Goal: Information Seeking & Learning: Compare options

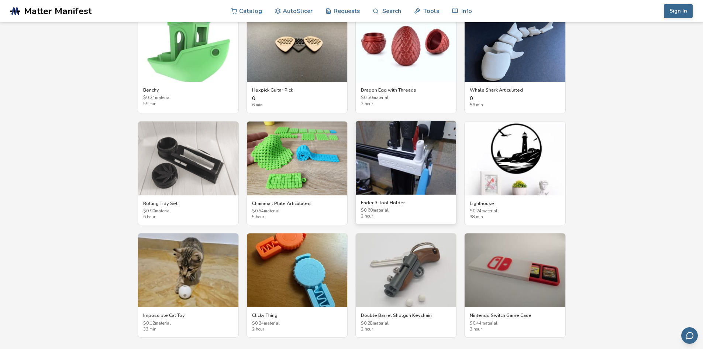
scroll to position [1292, 0]
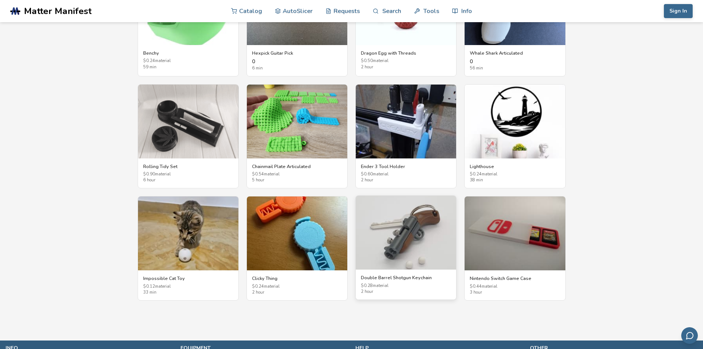
click at [399, 226] on img at bounding box center [406, 233] width 100 height 74
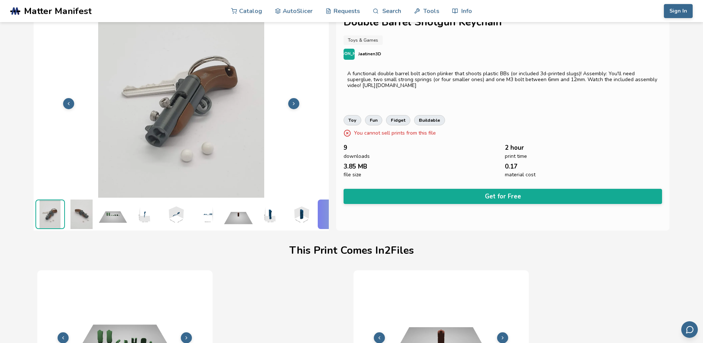
scroll to position [18, 3]
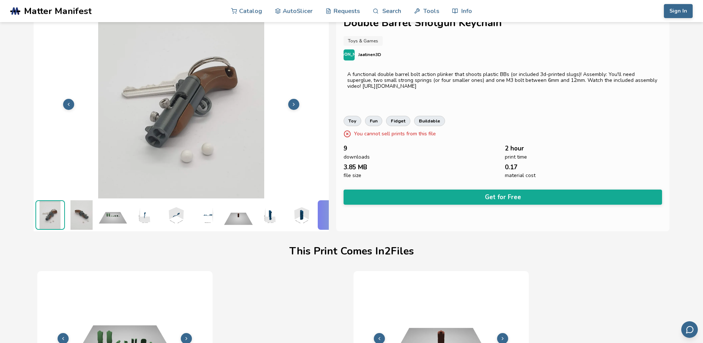
click at [78, 206] on img at bounding box center [82, 215] width 30 height 30
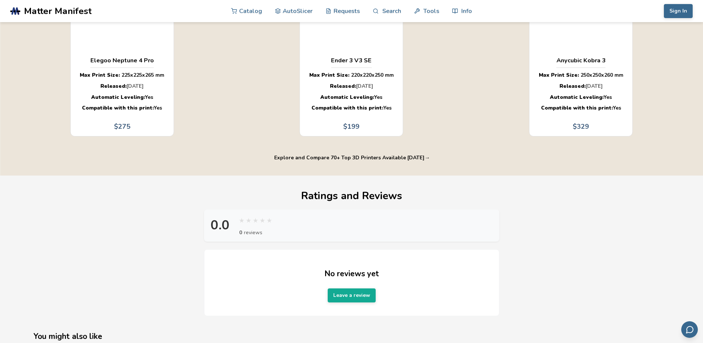
scroll to position [571, 0]
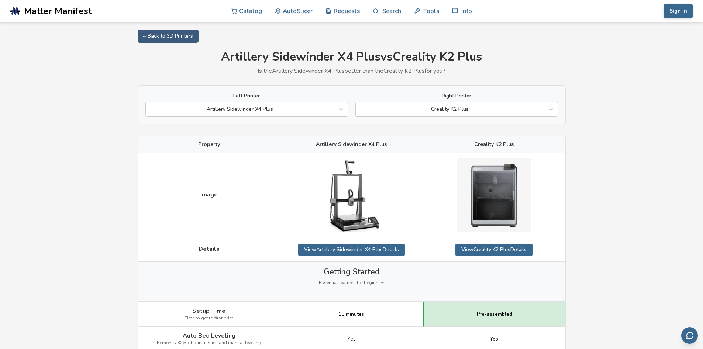
click at [548, 109] on icon at bounding box center [550, 109] width 7 height 7
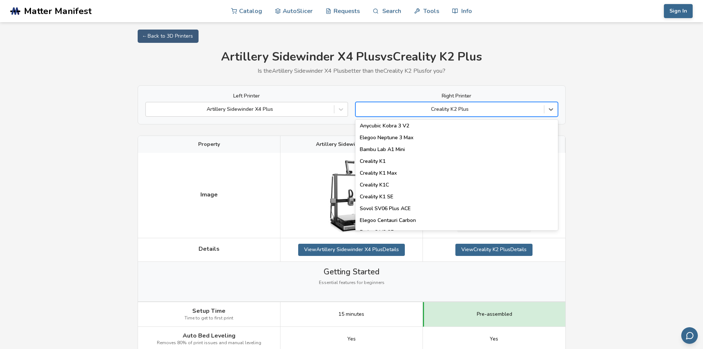
scroll to position [148, 0]
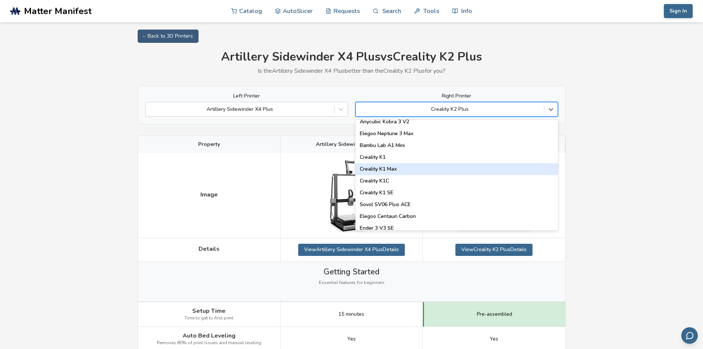
click at [441, 169] on div "Creality K1 Max" at bounding box center [456, 169] width 203 height 12
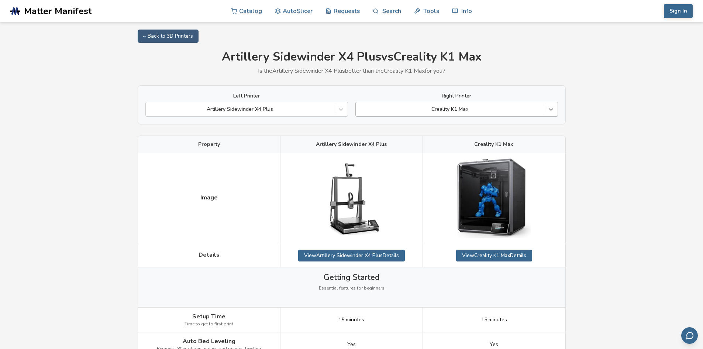
click at [545, 109] on div at bounding box center [550, 109] width 13 height 13
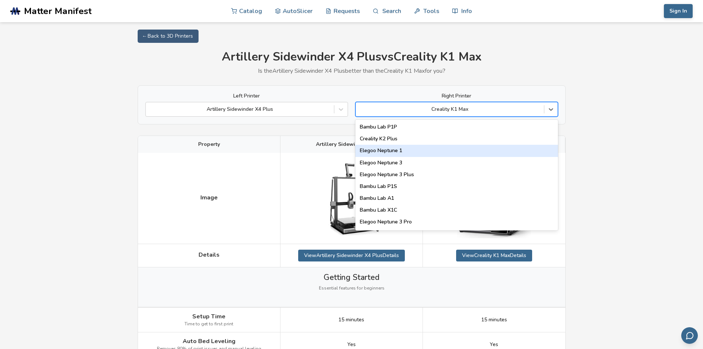
scroll to position [504, 0]
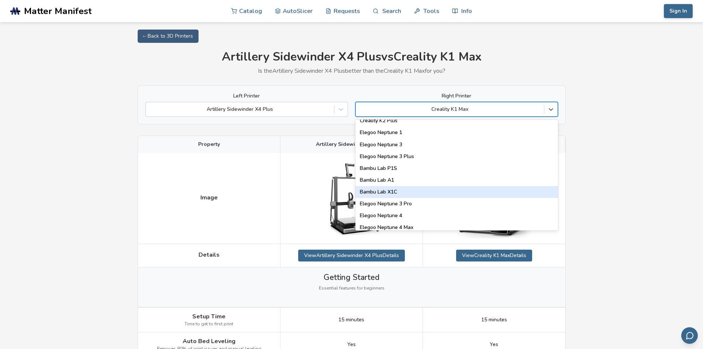
click at [414, 188] on div "Bambu Lab X1C" at bounding box center [456, 192] width 203 height 12
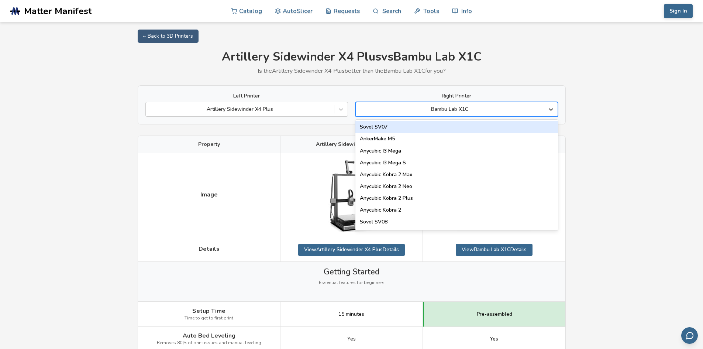
click at [510, 113] on div at bounding box center [450, 109] width 181 height 7
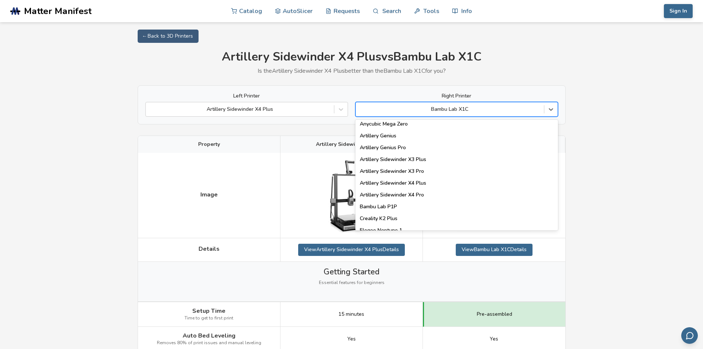
scroll to position [443, 0]
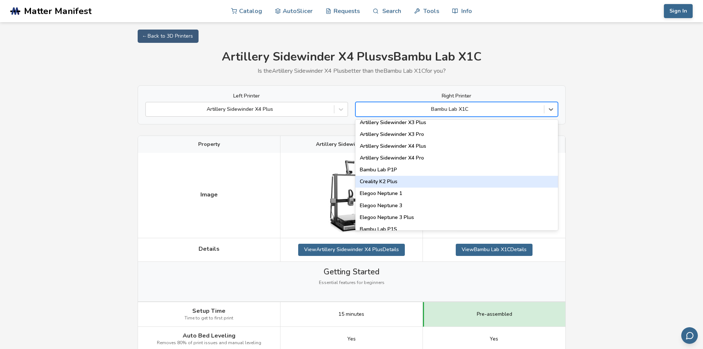
click at [423, 180] on div "Creality K2 Plus" at bounding box center [456, 182] width 203 height 12
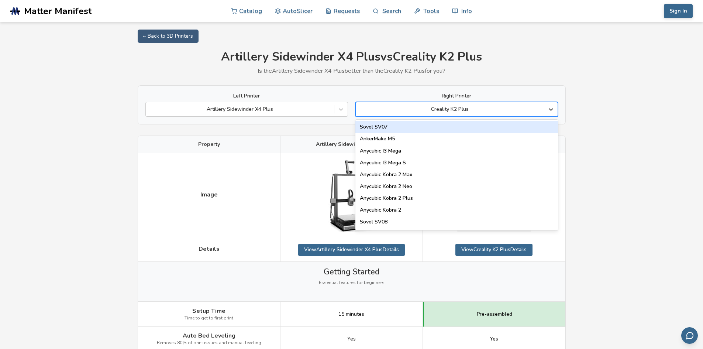
click at [538, 114] on div "Creality K2 Plus" at bounding box center [450, 109] width 188 height 10
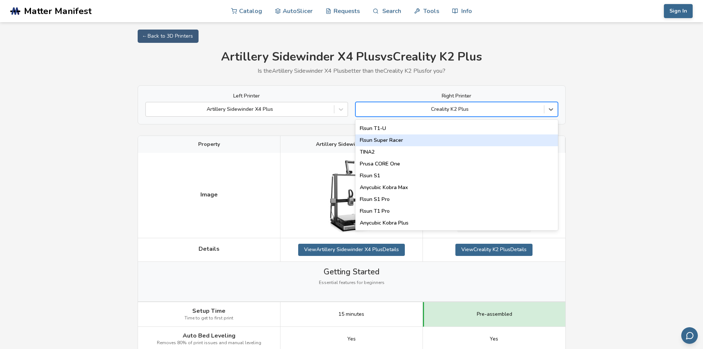
scroll to position [946, 0]
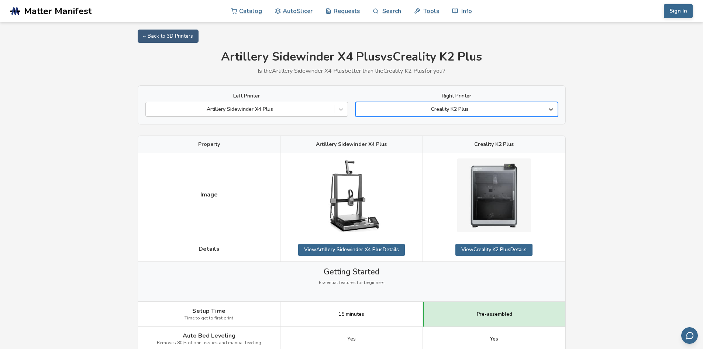
click at [454, 104] on div "Creality K2 Plus" at bounding box center [450, 109] width 188 height 10
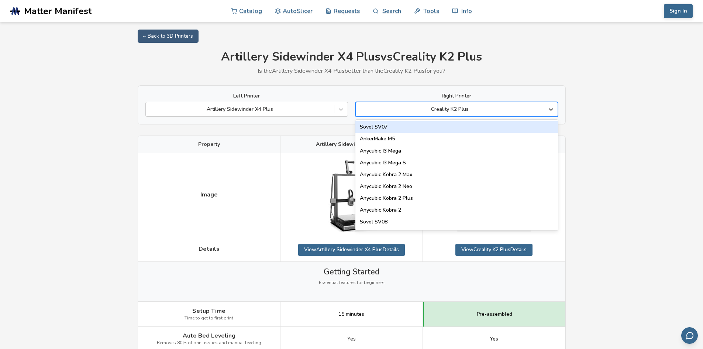
click at [471, 109] on div at bounding box center [450, 109] width 181 height 7
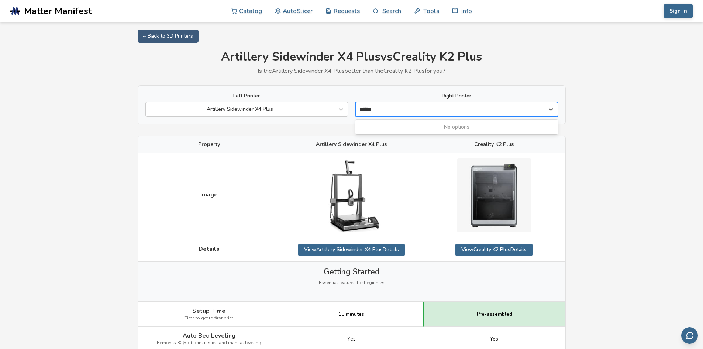
type input "******"
click at [470, 106] on div at bounding box center [450, 109] width 181 height 7
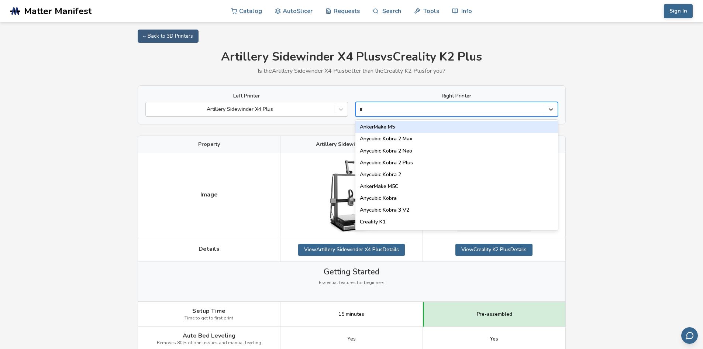
type input "**"
